Goal: Find specific page/section: Find specific page/section

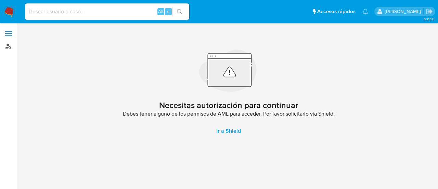
click at [11, 46] on link "Buscador de personas" at bounding box center [41, 46] width 82 height 11
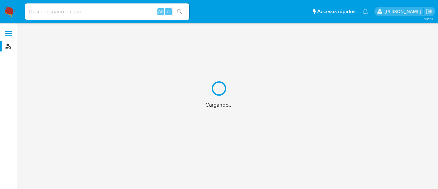
click at [95, 2] on div "Cargando..." at bounding box center [219, 94] width 438 height 189
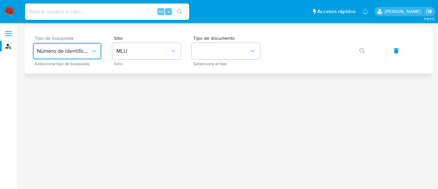
click at [97, 52] on icon "typeSearch" at bounding box center [93, 51] width 7 height 7
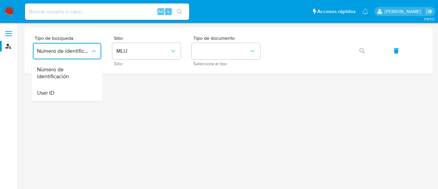
click at [77, 87] on div "User ID" at bounding box center [65, 93] width 56 height 16
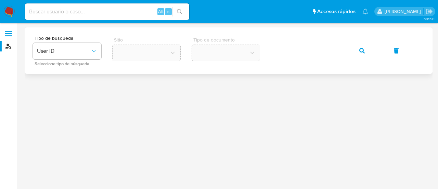
click at [366, 53] on button "button" at bounding box center [362, 50] width 23 height 16
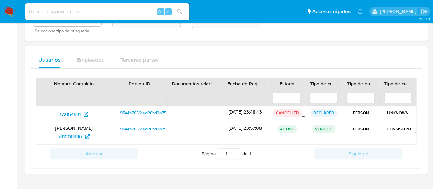
scroll to position [34, 0]
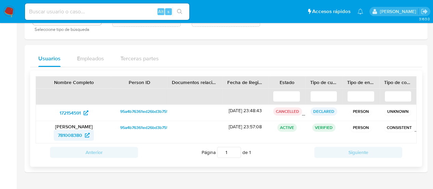
click at [79, 134] on span "781008380" at bounding box center [70, 134] width 24 height 11
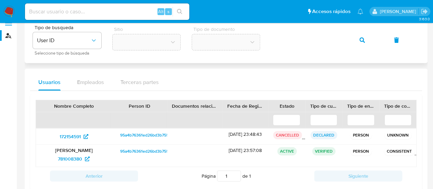
scroll to position [0, 0]
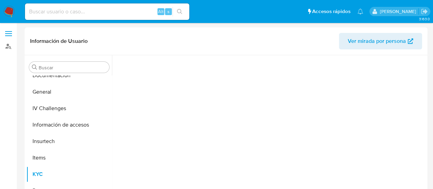
scroll to position [174, 0]
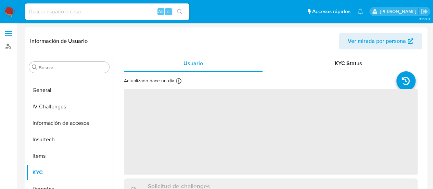
select select "10"
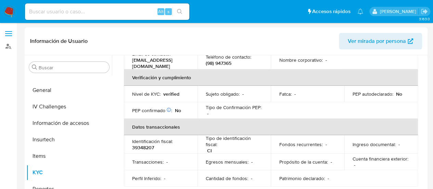
scroll to position [171, 0]
